Goal: Task Accomplishment & Management: Manage account settings

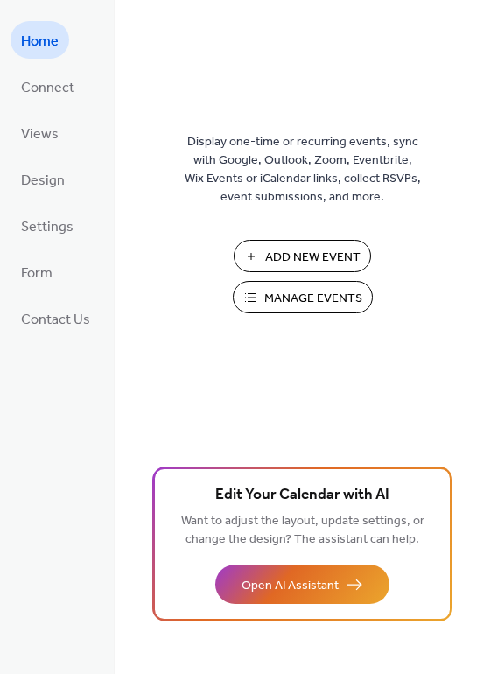
click at [301, 293] on span "Manage Events" at bounding box center [313, 299] width 98 height 18
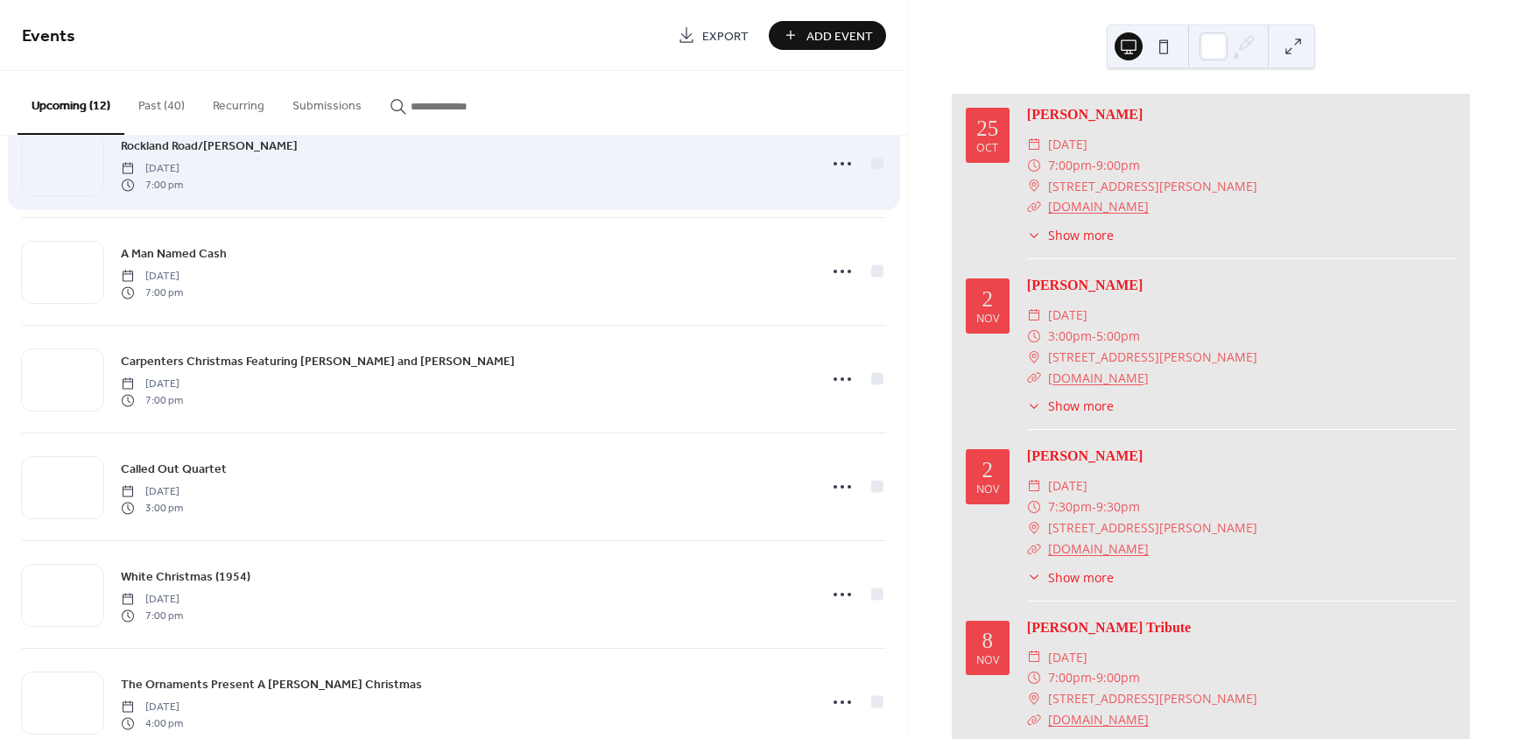
scroll to position [478, 0]
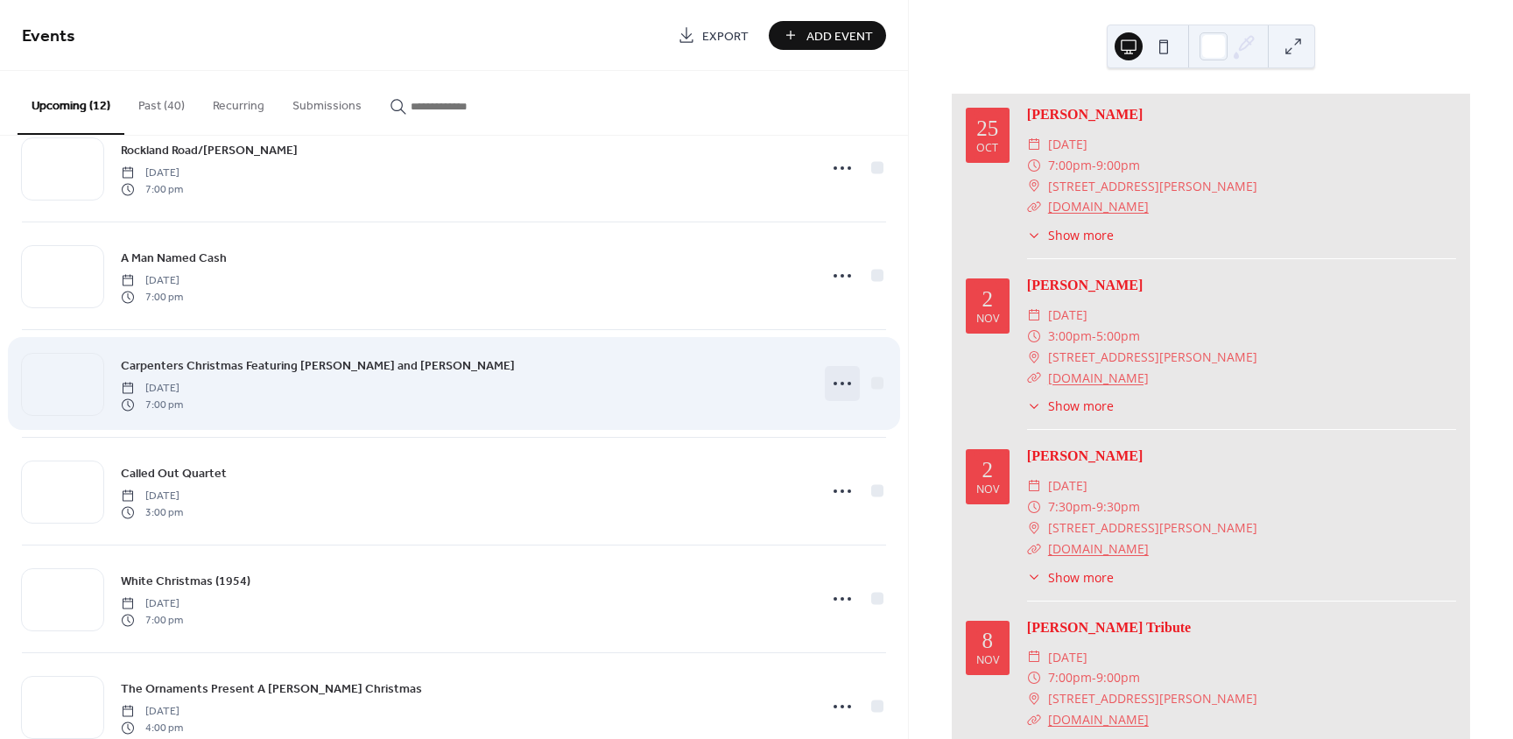
click at [833, 386] on icon at bounding box center [842, 383] width 28 height 28
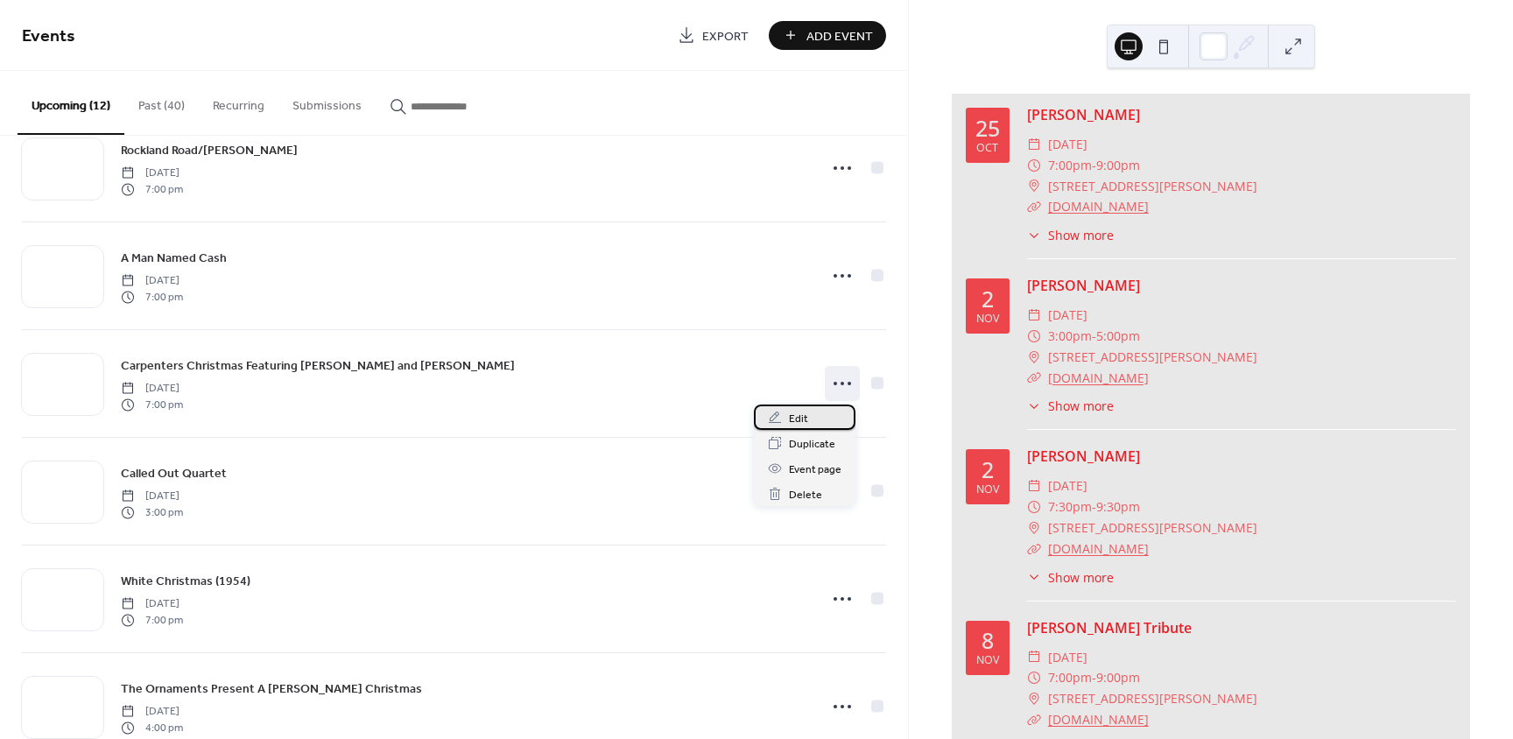
click at [811, 422] on div "Edit" at bounding box center [805, 416] width 102 height 25
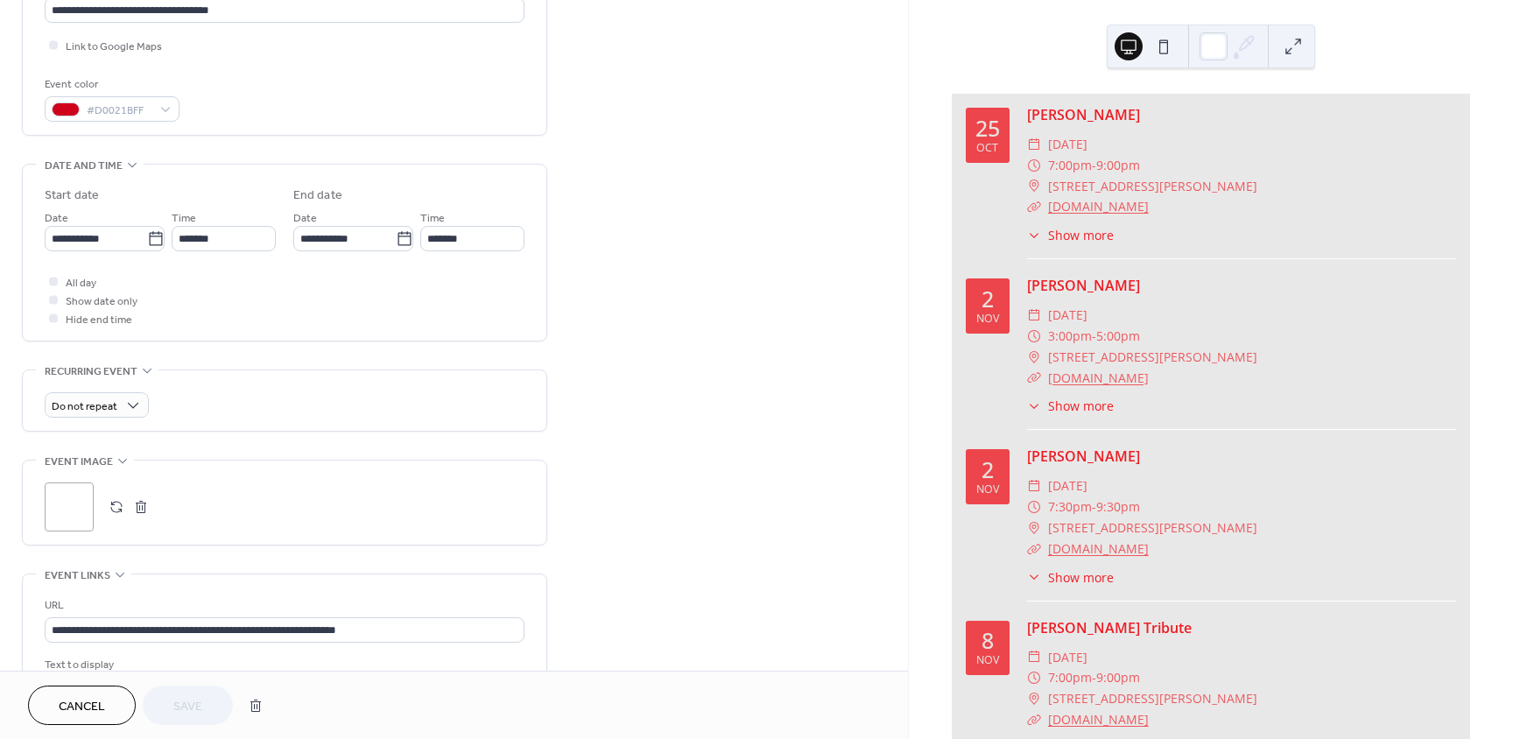
scroll to position [438, 0]
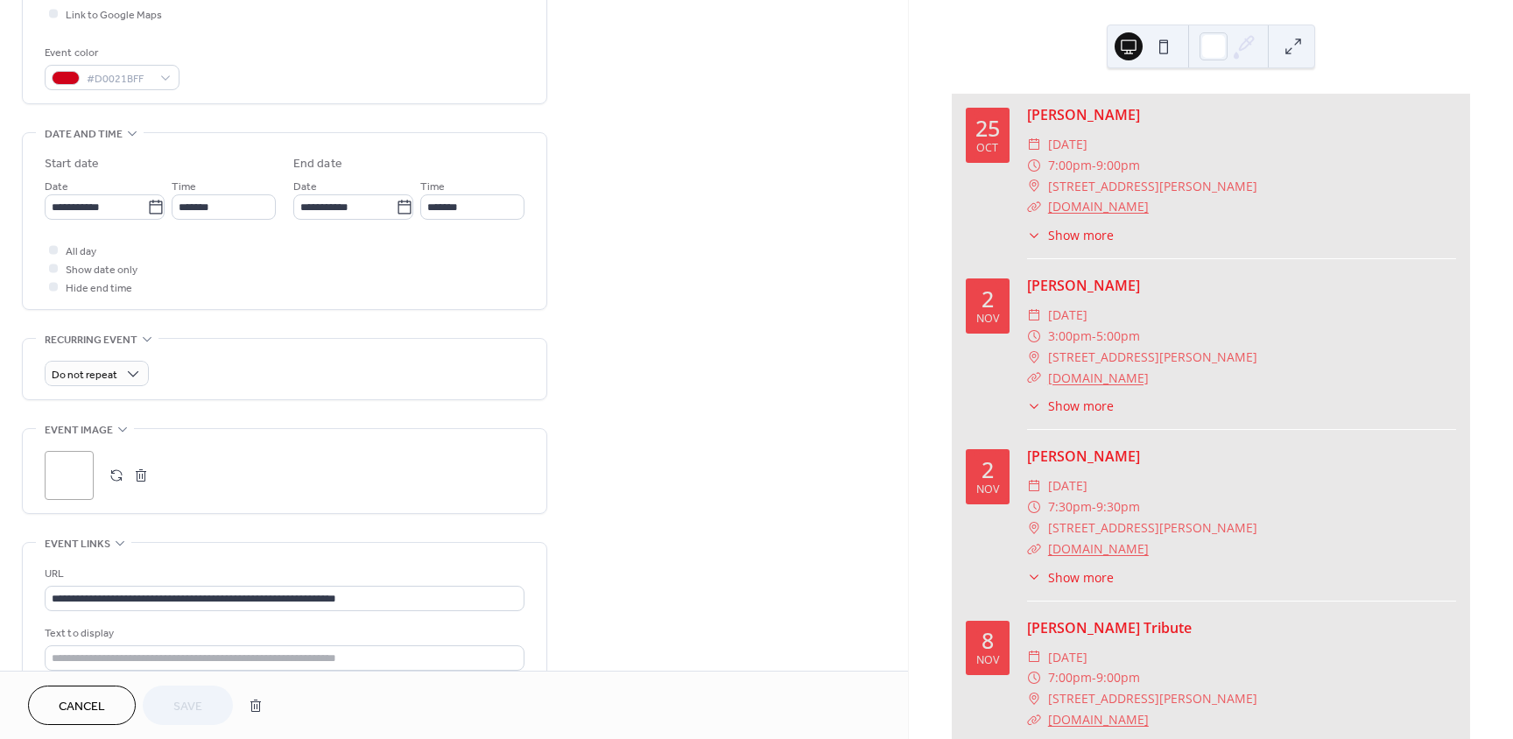
click at [60, 470] on div ";" at bounding box center [69, 475] width 49 height 49
click at [197, 709] on span "Save" at bounding box center [187, 707] width 29 height 18
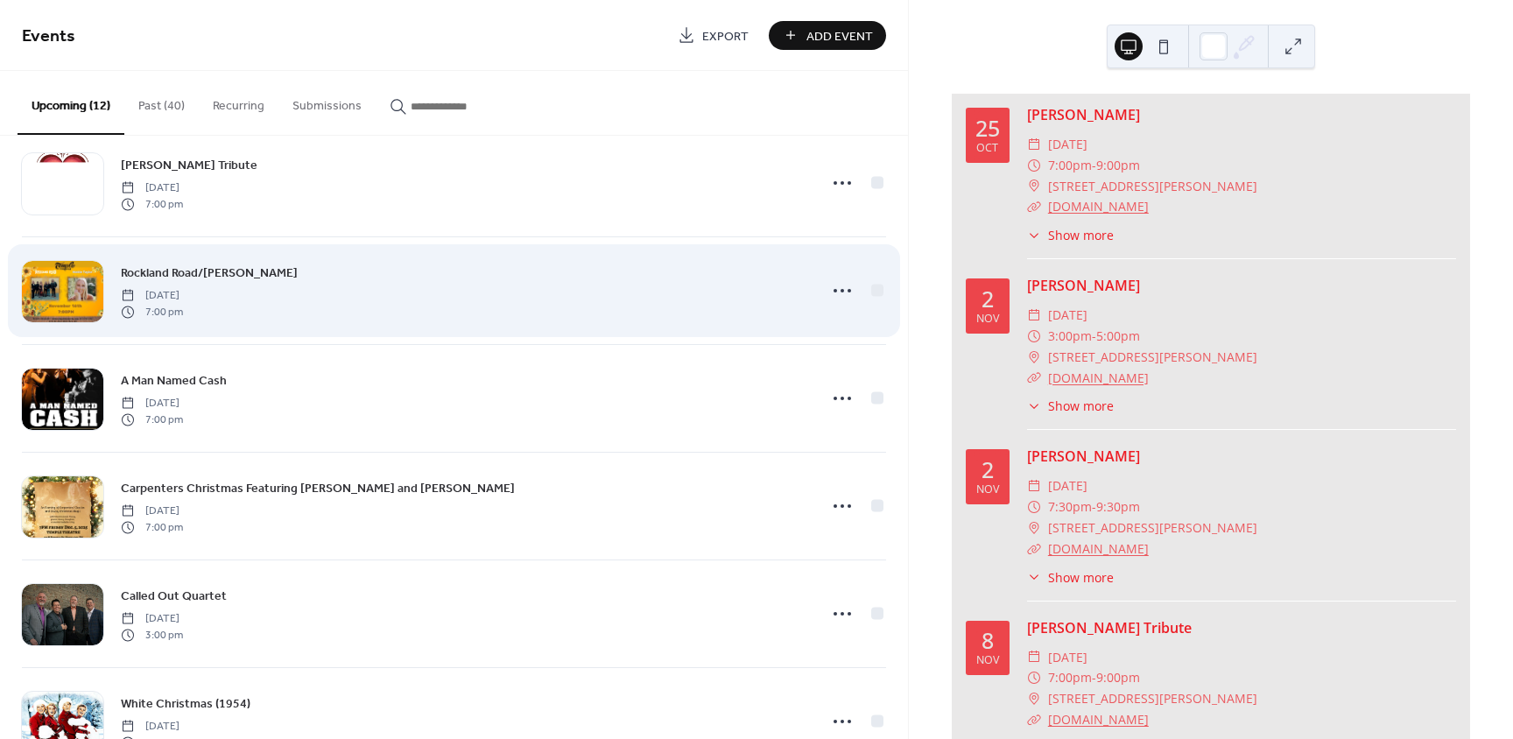
scroll to position [438, 0]
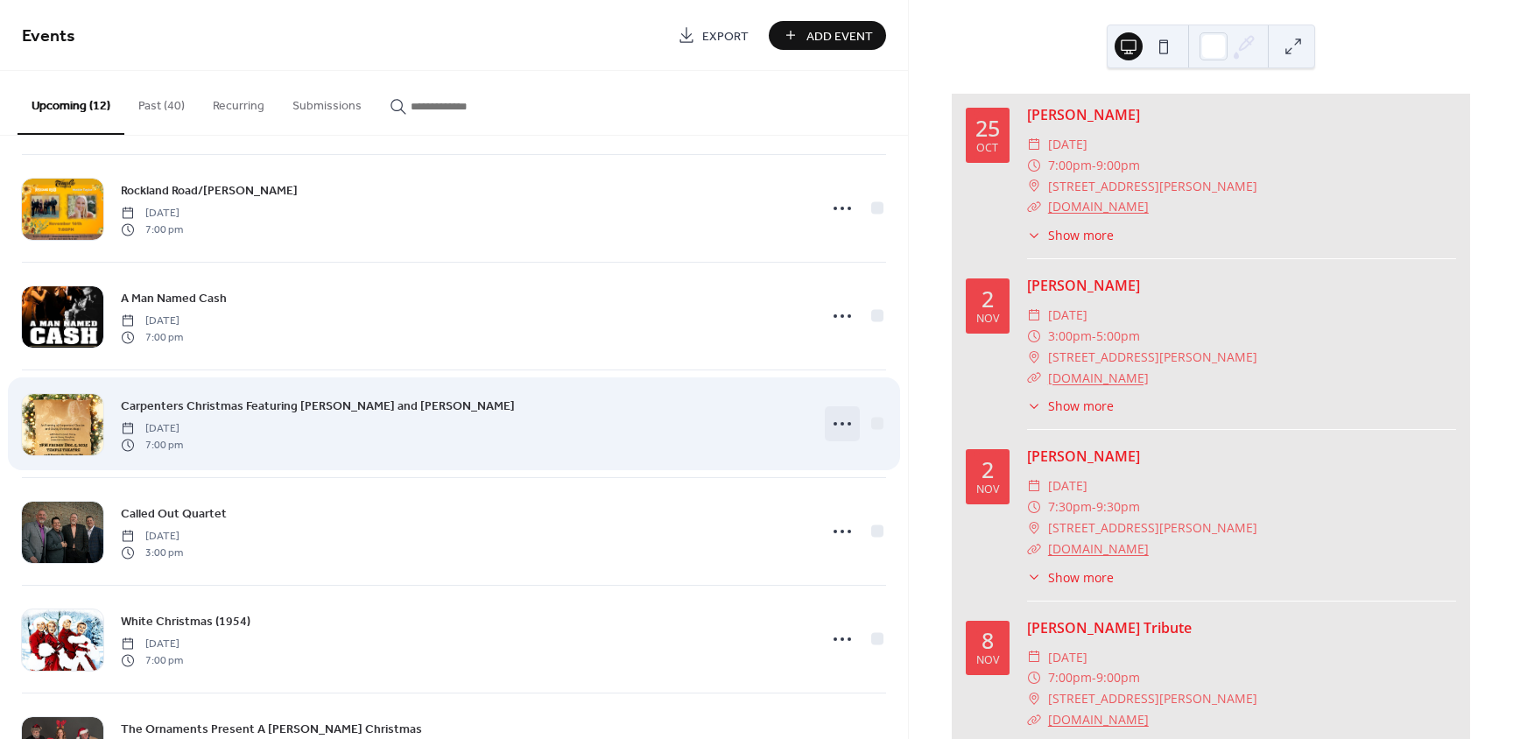
click at [838, 427] on icon at bounding box center [842, 424] width 28 height 28
click at [183, 424] on span "Friday, December 5, 2025" at bounding box center [152, 429] width 62 height 16
click at [249, 396] on link "Carpenters Christmas Featuring Janet Clazzy and Isabella Cring" at bounding box center [318, 406] width 394 height 20
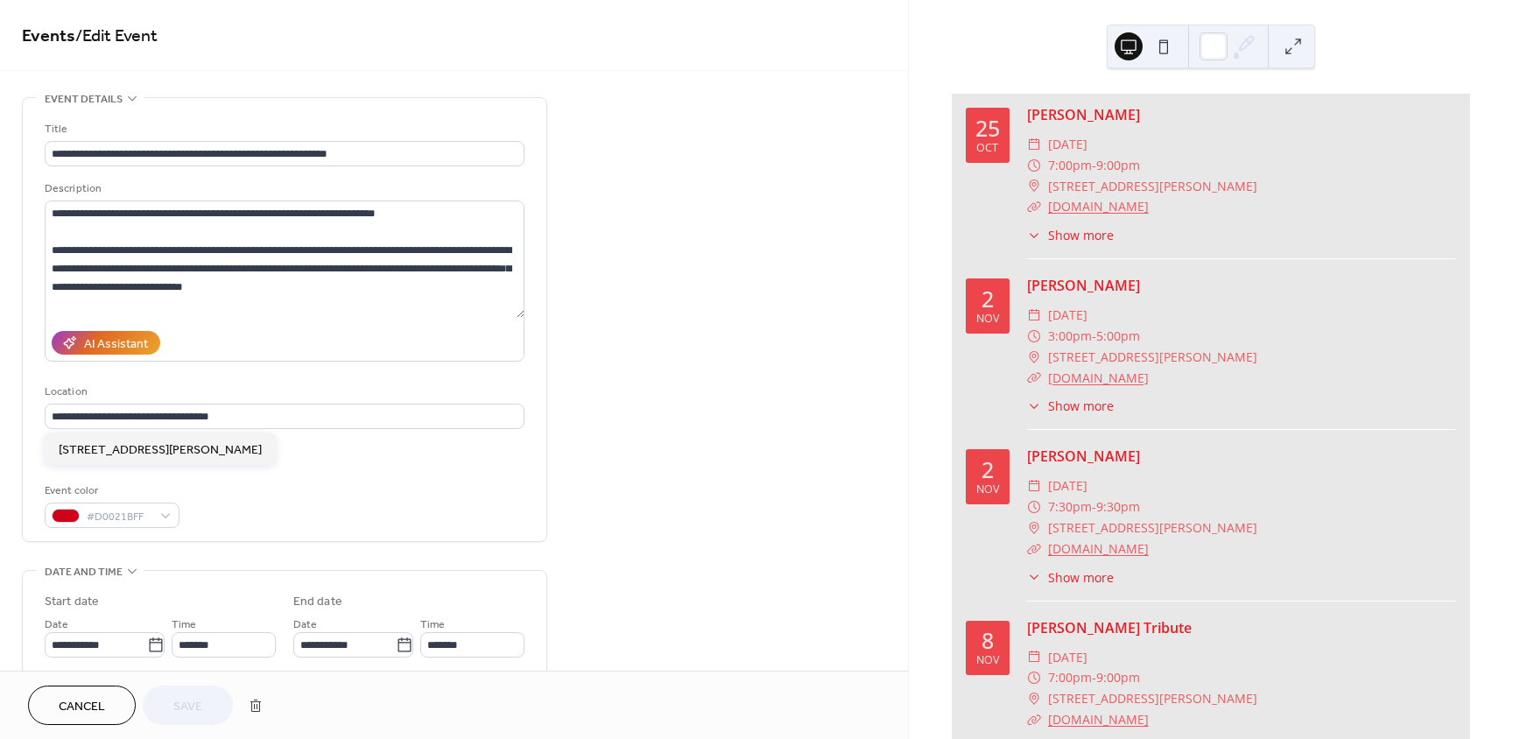
click at [249, 396] on div "Location" at bounding box center [283, 392] width 476 height 18
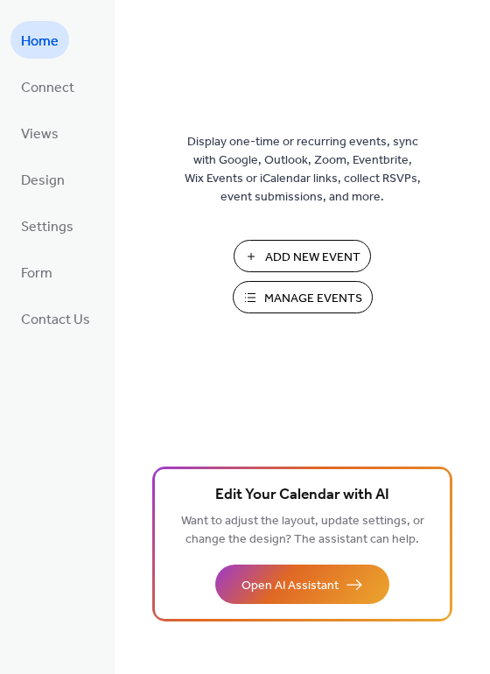
click at [299, 299] on span "Manage Events" at bounding box center [313, 299] width 98 height 18
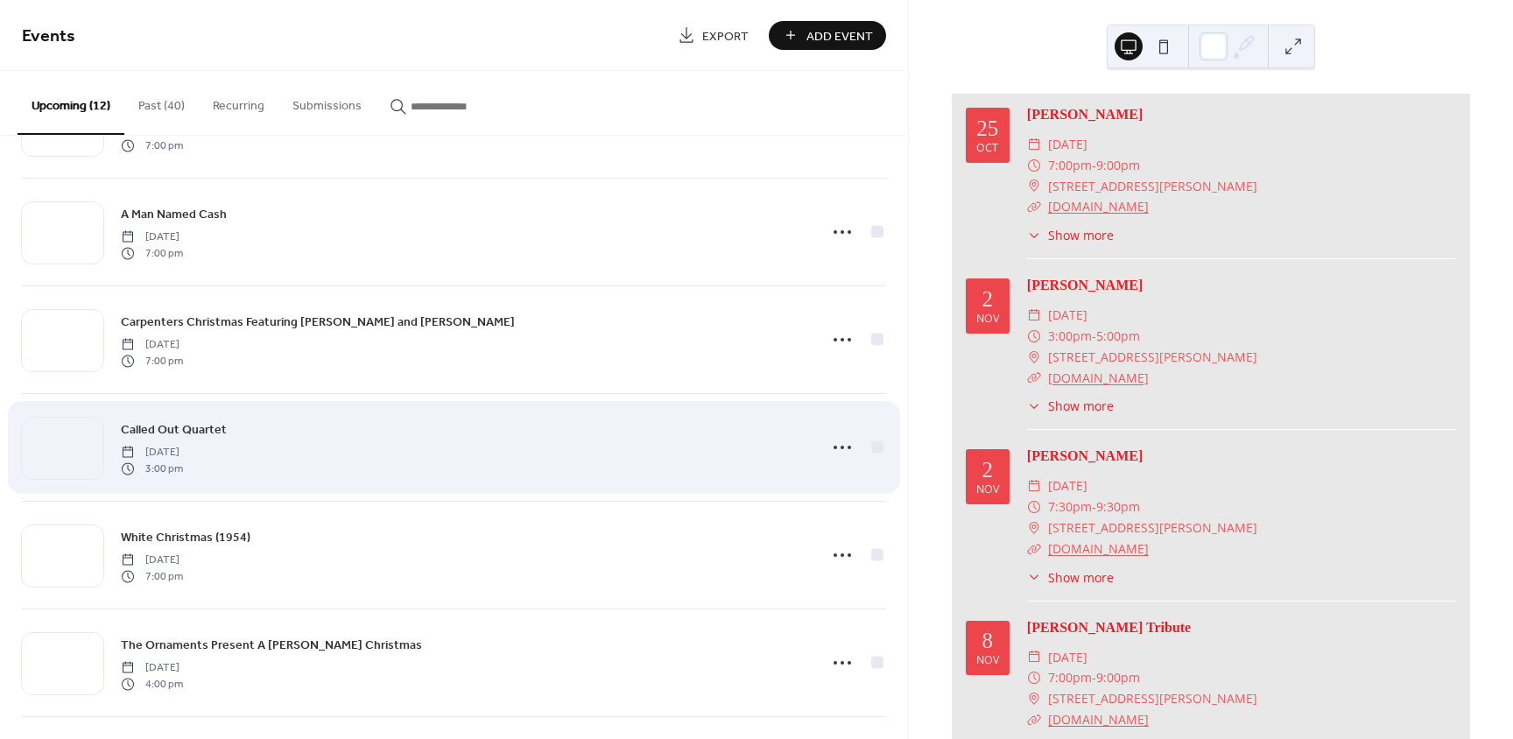
scroll to position [525, 0]
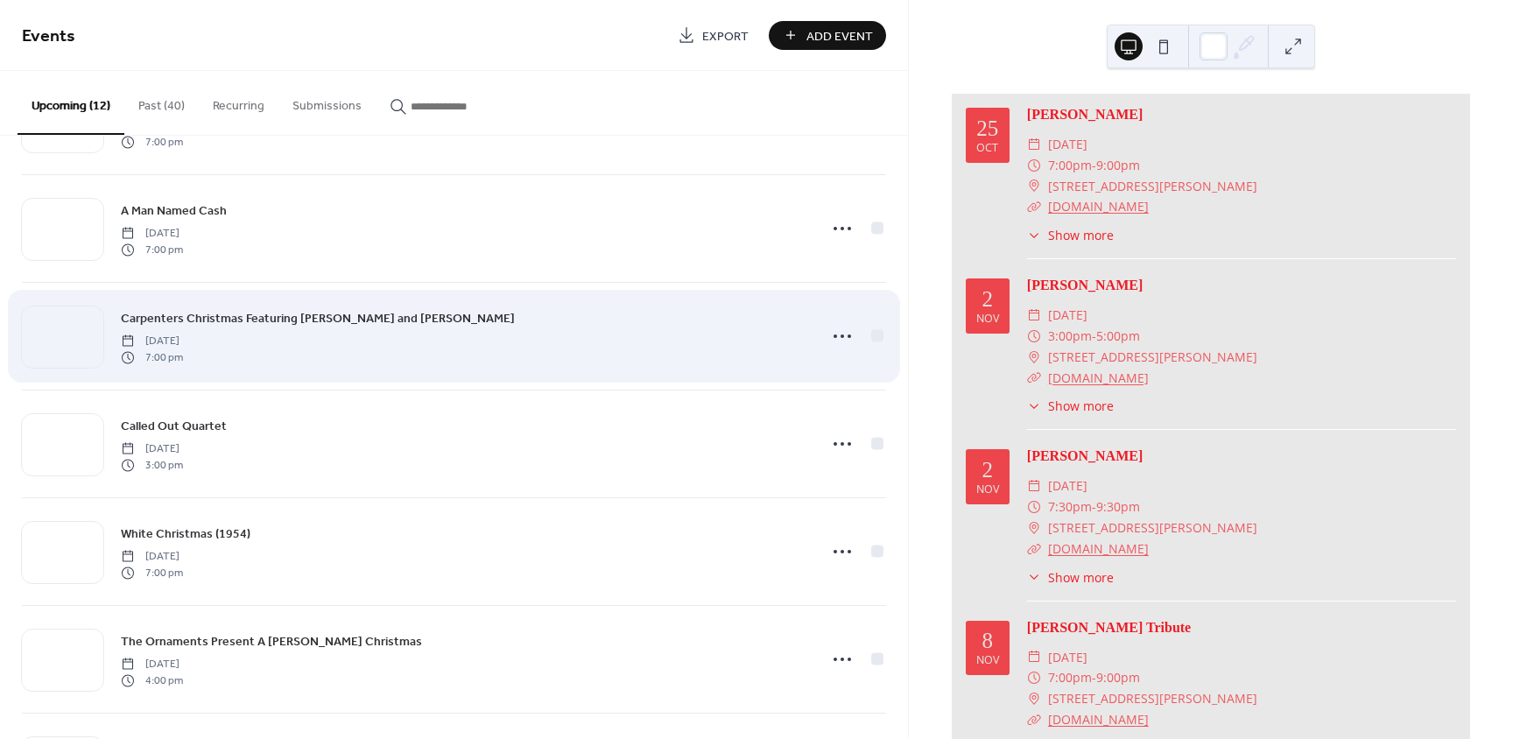
click at [200, 326] on span "Carpenters Christmas Featuring Janet Clazzy and Isabella Cring" at bounding box center [318, 319] width 394 height 18
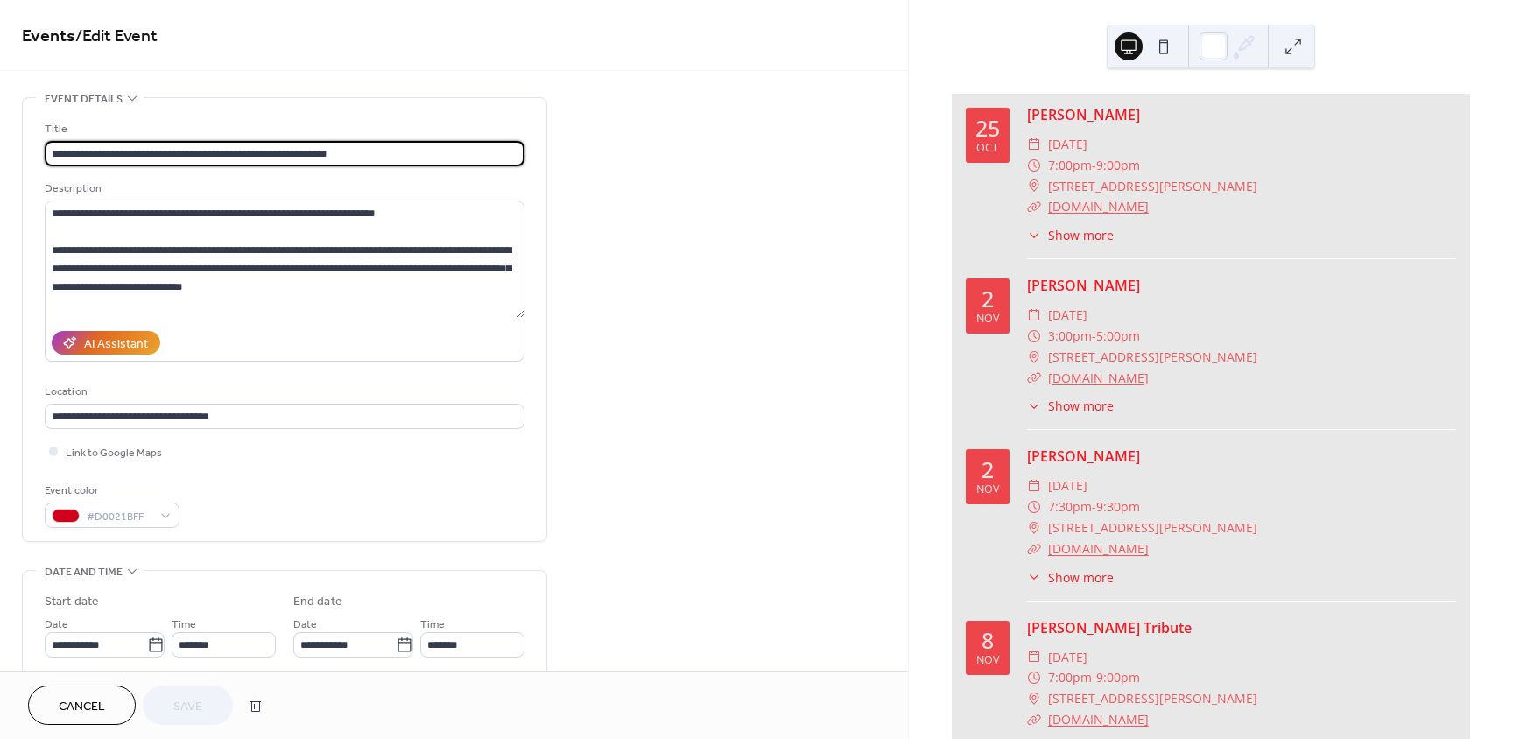
click at [200, 326] on div "AI Assistant" at bounding box center [285, 343] width 480 height 38
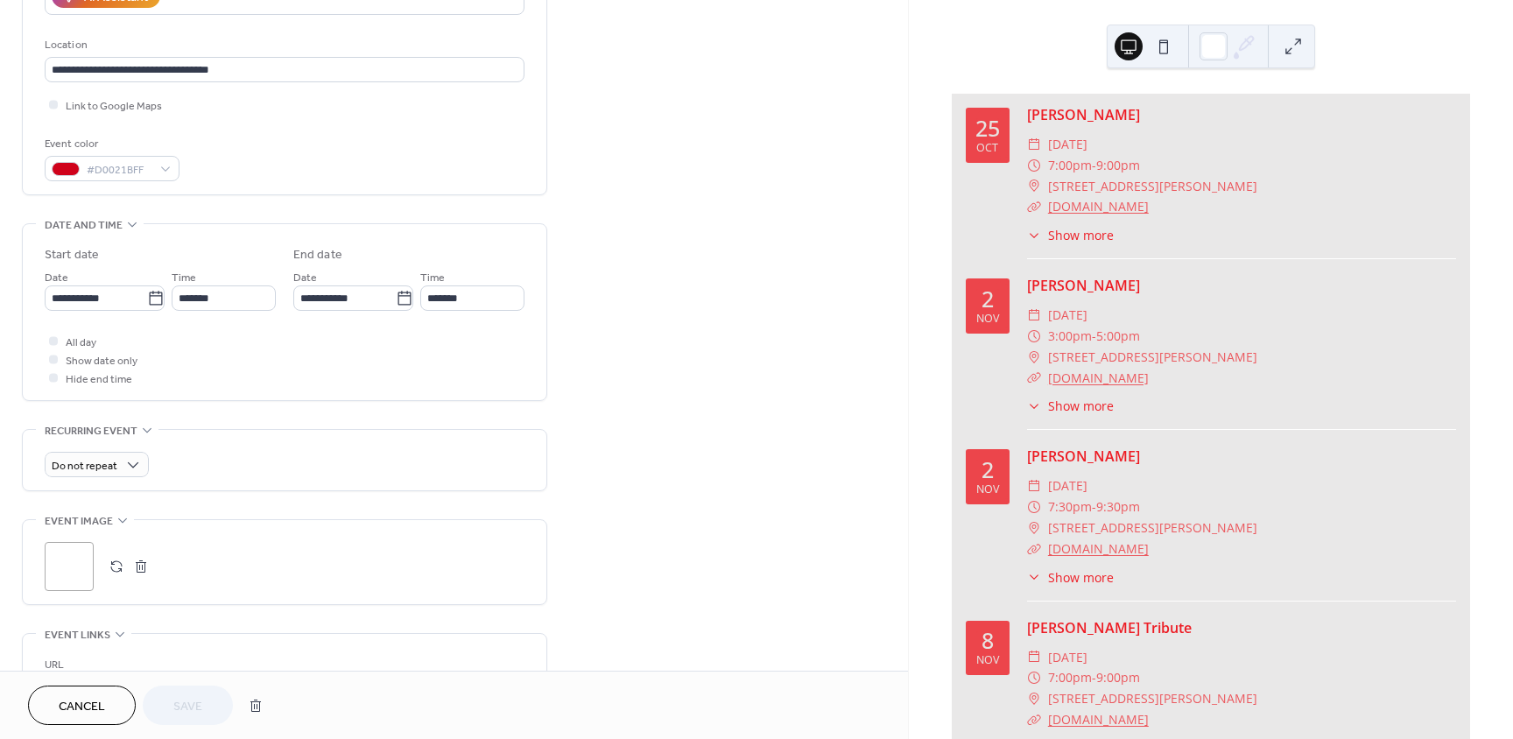
scroll to position [350, 0]
click at [70, 567] on div ";" at bounding box center [69, 562] width 49 height 49
